Goal: Information Seeking & Learning: Learn about a topic

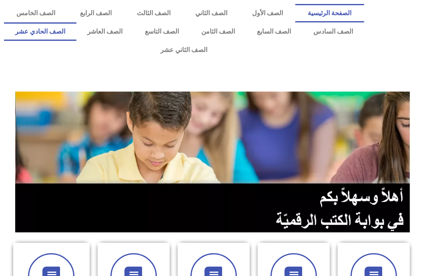
click at [76, 36] on link "الصف الحادي عشر" at bounding box center [40, 31] width 72 height 18
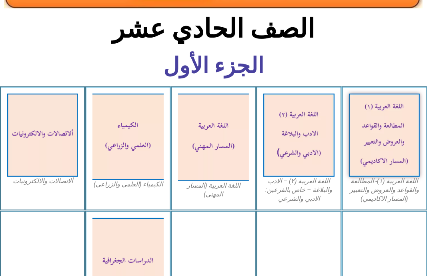
scroll to position [185, 0]
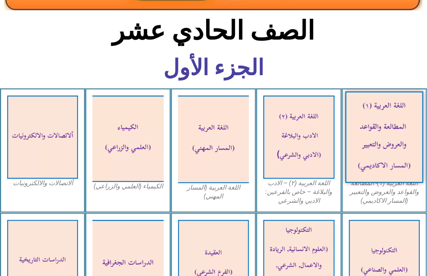
click at [386, 94] on img at bounding box center [385, 137] width 78 height 92
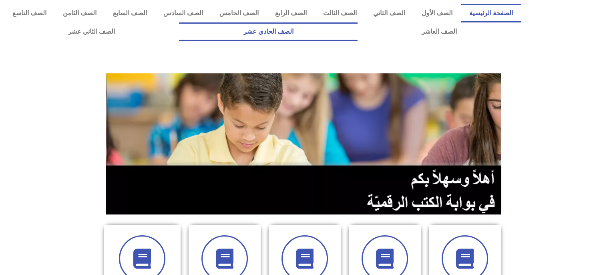
click at [357, 34] on link "الصف الحادي عشر" at bounding box center [268, 31] width 178 height 18
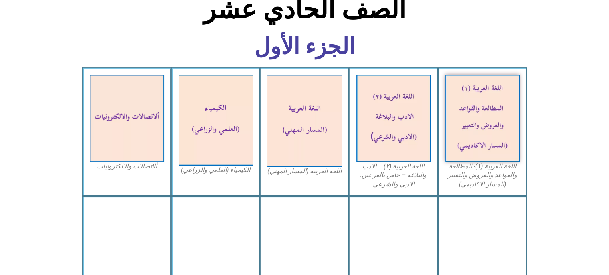
scroll to position [237, 0]
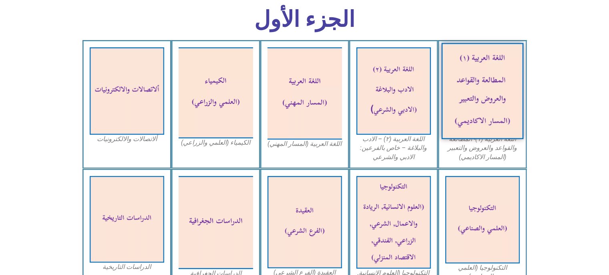
click at [474, 89] on img at bounding box center [482, 91] width 82 height 96
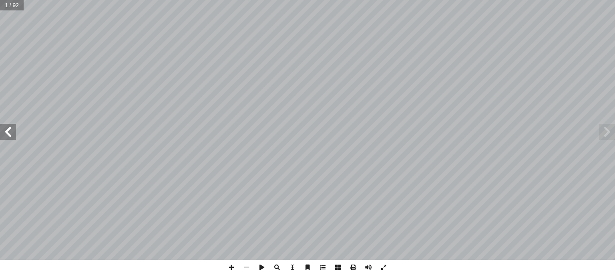
click at [12, 135] on span at bounding box center [8, 132] width 16 height 16
click at [388, 267] on span at bounding box center [383, 266] width 15 height 15
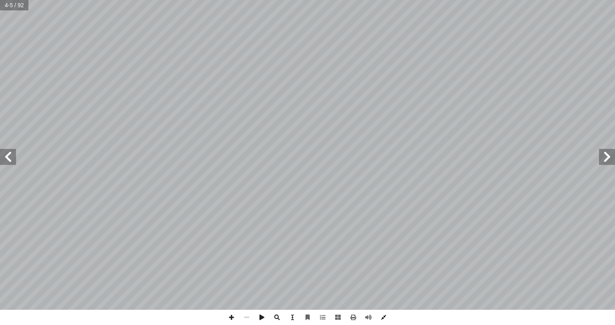
click at [383, 274] on span at bounding box center [383, 317] width 15 height 15
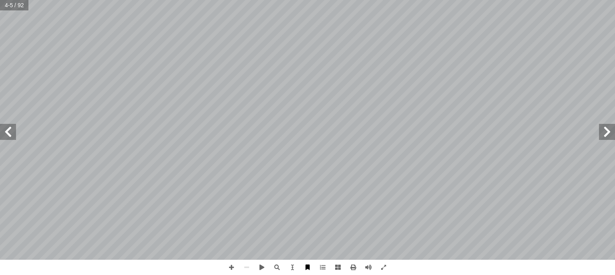
click at [307, 267] on span at bounding box center [307, 266] width 15 height 15
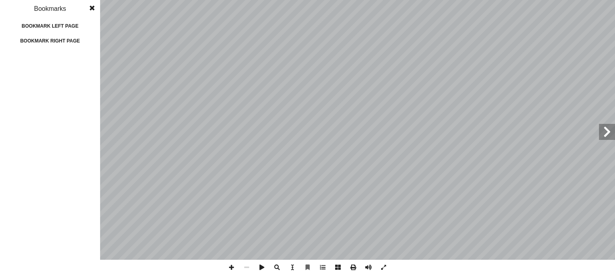
click at [89, 6] on span at bounding box center [92, 8] width 14 height 16
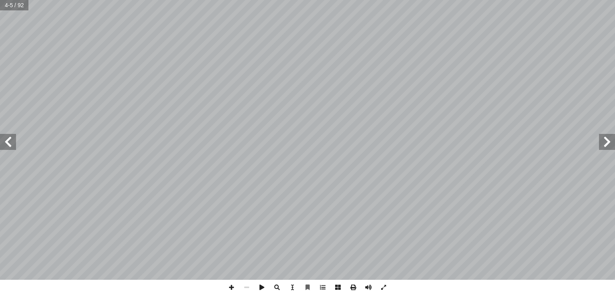
click at [613, 144] on span at bounding box center [607, 142] width 16 height 16
click at [13, 145] on span at bounding box center [8, 142] width 16 height 16
click at [7, 146] on span at bounding box center [8, 142] width 16 height 16
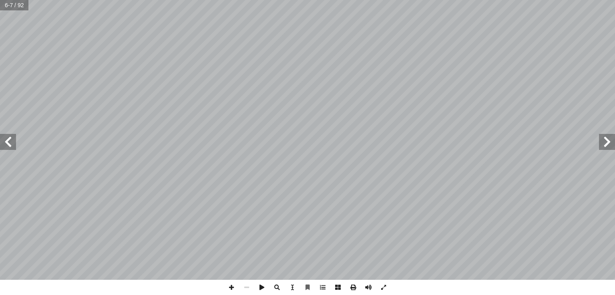
click at [7, 146] on span at bounding box center [8, 142] width 16 height 16
click at [604, 141] on span at bounding box center [607, 142] width 16 height 16
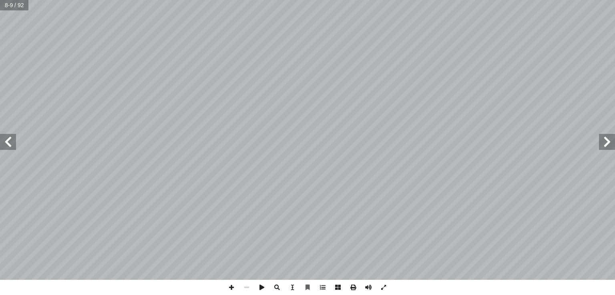
click at [604, 141] on span at bounding box center [607, 142] width 16 height 16
click at [13, 145] on span at bounding box center [8, 142] width 16 height 16
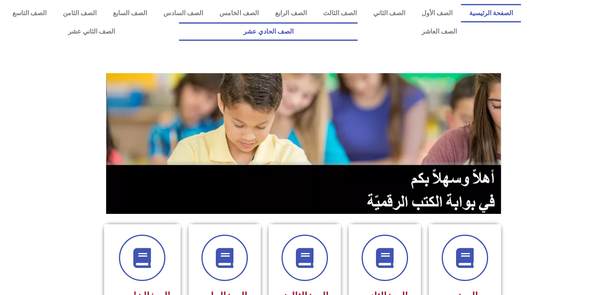
click at [357, 37] on link "الصف الحادي عشر" at bounding box center [268, 31] width 178 height 18
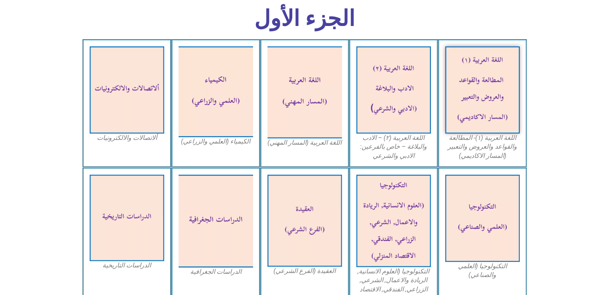
scroll to position [240, 0]
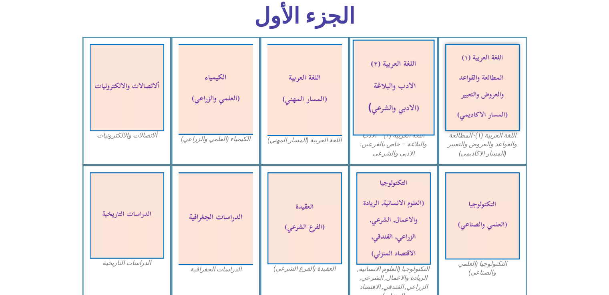
click at [401, 81] on img at bounding box center [393, 88] width 82 height 96
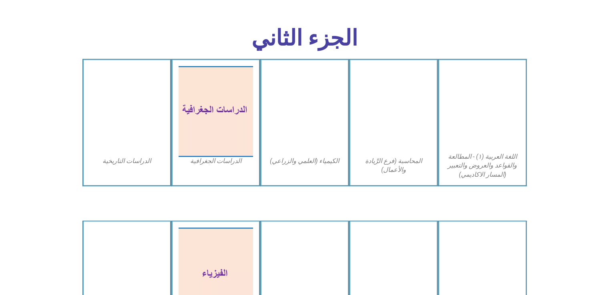
scroll to position [1368, 0]
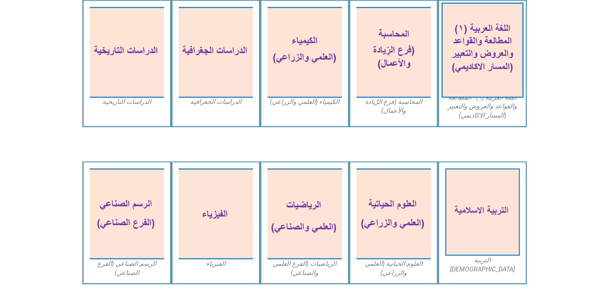
click at [477, 50] on img at bounding box center [482, 49] width 82 height 95
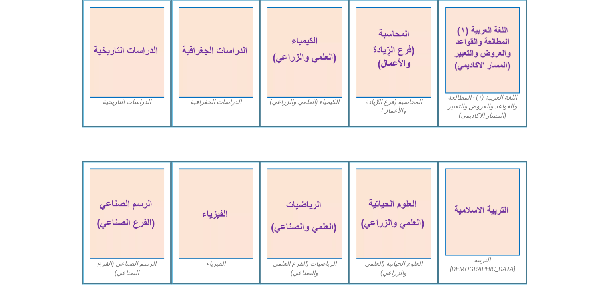
drag, startPoint x: 488, startPoint y: 205, endPoint x: 597, endPoint y: 200, distance: 109.0
drag, startPoint x: 597, startPoint y: 201, endPoint x: 478, endPoint y: 260, distance: 132.1
drag, startPoint x: 478, startPoint y: 260, endPoint x: 589, endPoint y: 236, distance: 112.6
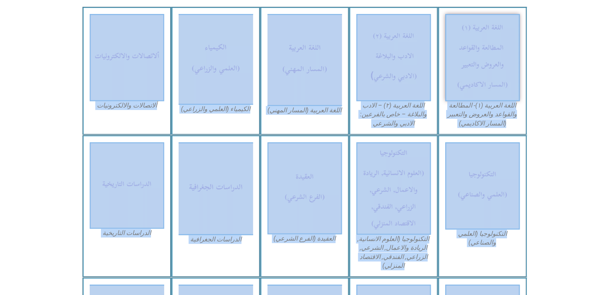
scroll to position [0, 0]
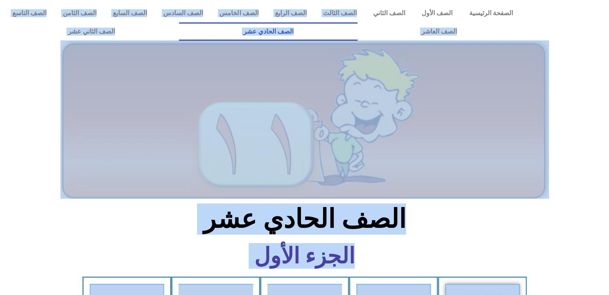
drag, startPoint x: 589, startPoint y: 236, endPoint x: 376, endPoint y: -35, distance: 344.7
click at [564, 74] on icon at bounding box center [304, 90] width 609 height 36
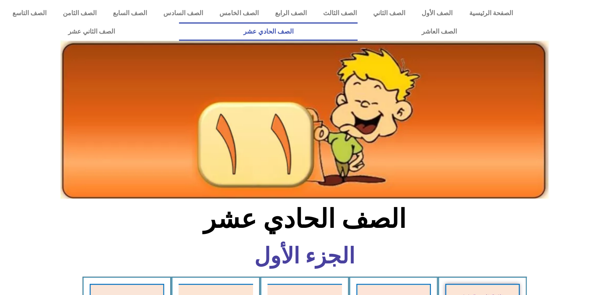
scroll to position [258, 0]
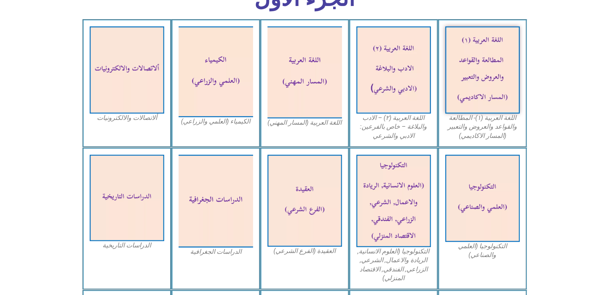
click at [565, 88] on section "اللغة العربية (١)- المطالعة والقواعد والعروض والتعبير (المسار الاكاديمي) اللغة …" at bounding box center [304, 83] width 609 height 129
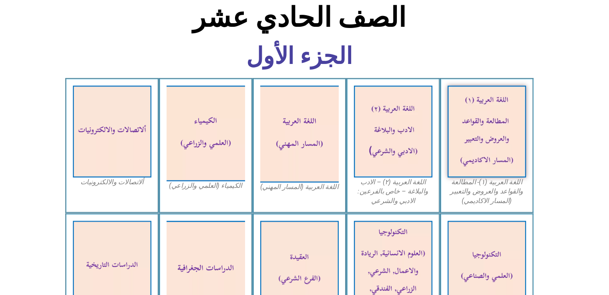
scroll to position [197, 0]
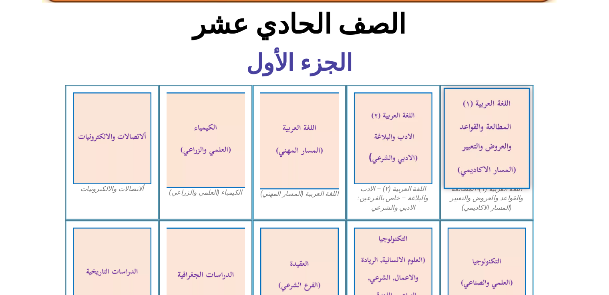
click at [495, 133] on img at bounding box center [482, 131] width 82 height 96
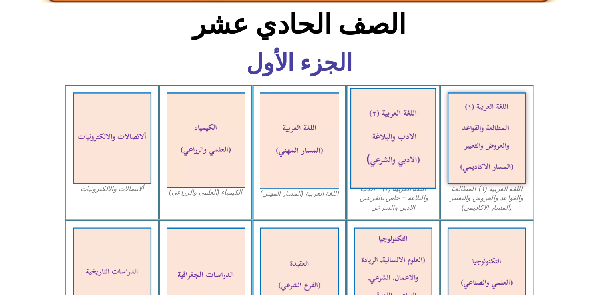
click at [415, 149] on img at bounding box center [393, 131] width 82 height 96
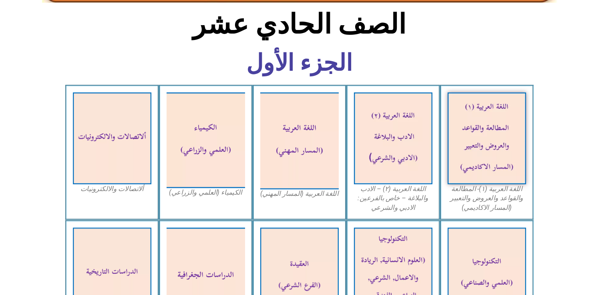
scroll to position [0, 0]
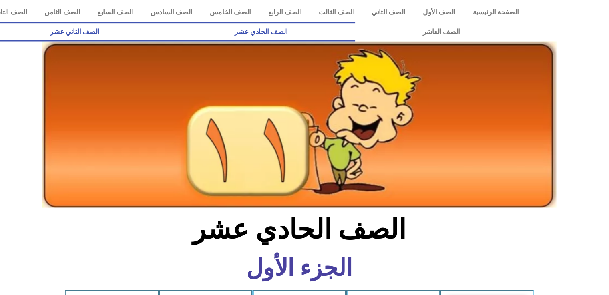
click at [136, 37] on link "الصف الثاني عشر" at bounding box center [91, 31] width 175 height 18
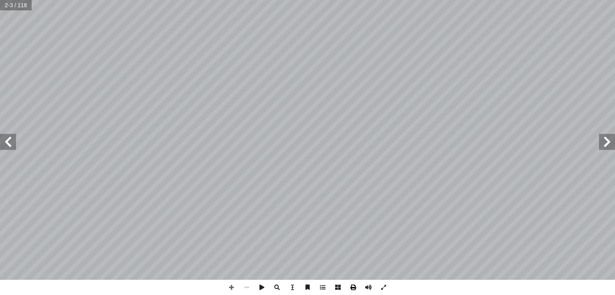
click at [351, 285] on span at bounding box center [353, 287] width 15 height 15
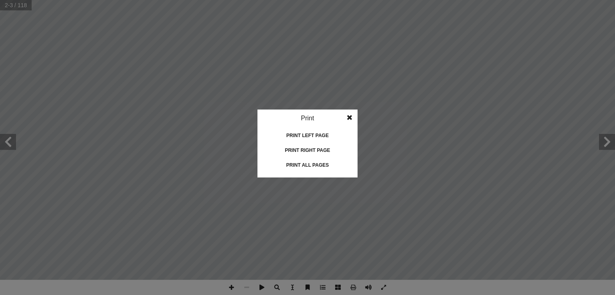
click at [318, 171] on div "Print all pages" at bounding box center [307, 165] width 80 height 13
click at [353, 125] on span at bounding box center [349, 118] width 14 height 16
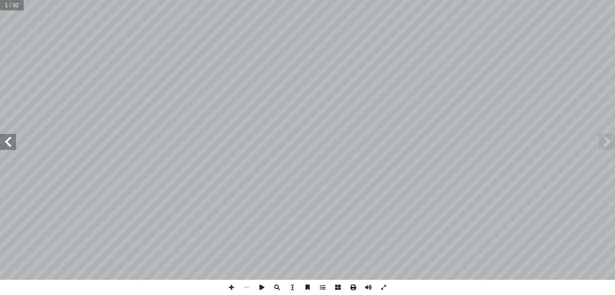
click at [351, 291] on span at bounding box center [353, 287] width 15 height 15
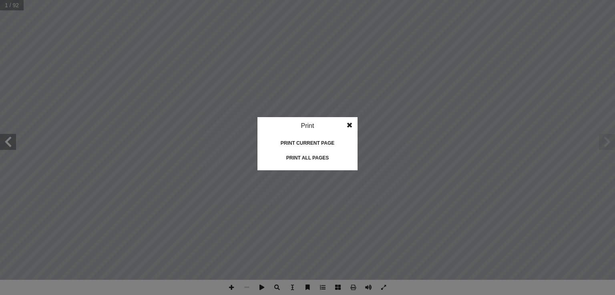
click at [304, 159] on div "Print all pages" at bounding box center [307, 158] width 80 height 13
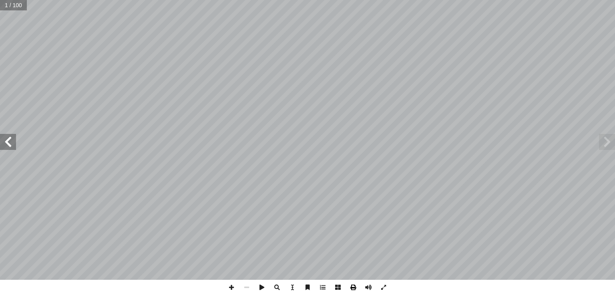
click at [353, 283] on span at bounding box center [353, 287] width 15 height 15
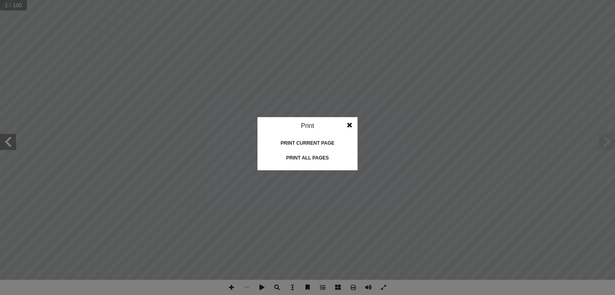
click at [331, 159] on div "Print all pages" at bounding box center [307, 158] width 80 height 13
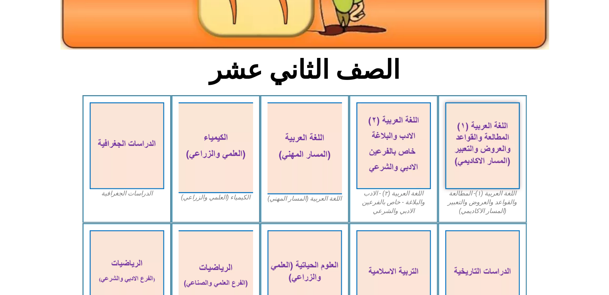
scroll to position [149, 0]
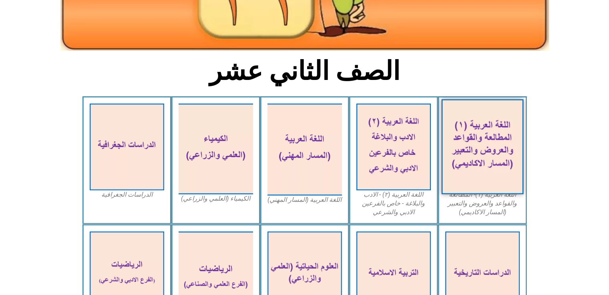
click at [485, 143] on img at bounding box center [482, 146] width 82 height 95
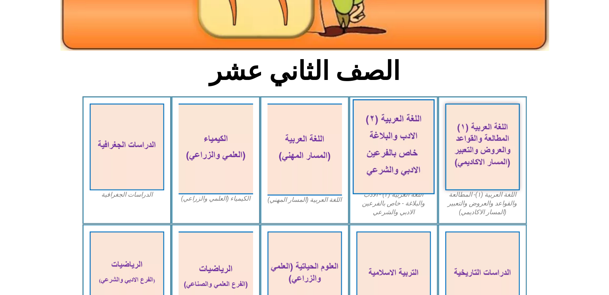
click at [371, 146] on img at bounding box center [393, 146] width 82 height 95
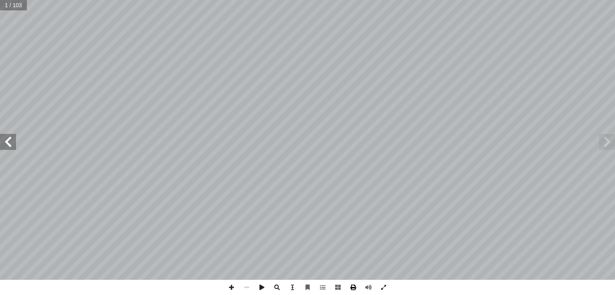
click at [353, 292] on span at bounding box center [353, 287] width 15 height 15
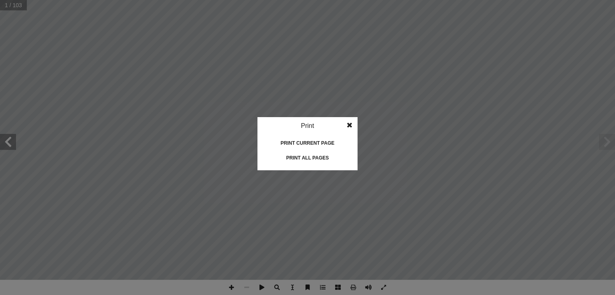
click at [315, 161] on div "Print all pages" at bounding box center [307, 158] width 80 height 13
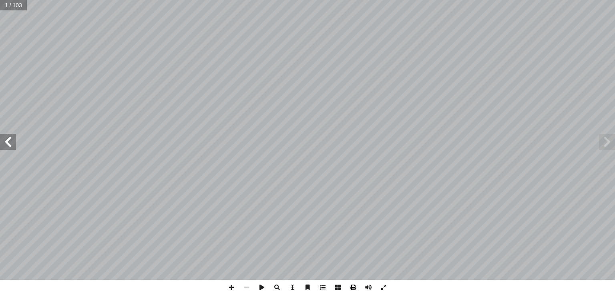
click at [354, 293] on span at bounding box center [353, 287] width 15 height 15
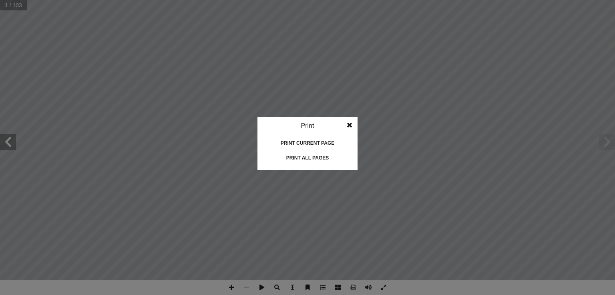
click at [330, 158] on div "Print all pages" at bounding box center [307, 158] width 80 height 13
